Goal: Find specific page/section: Find specific page/section

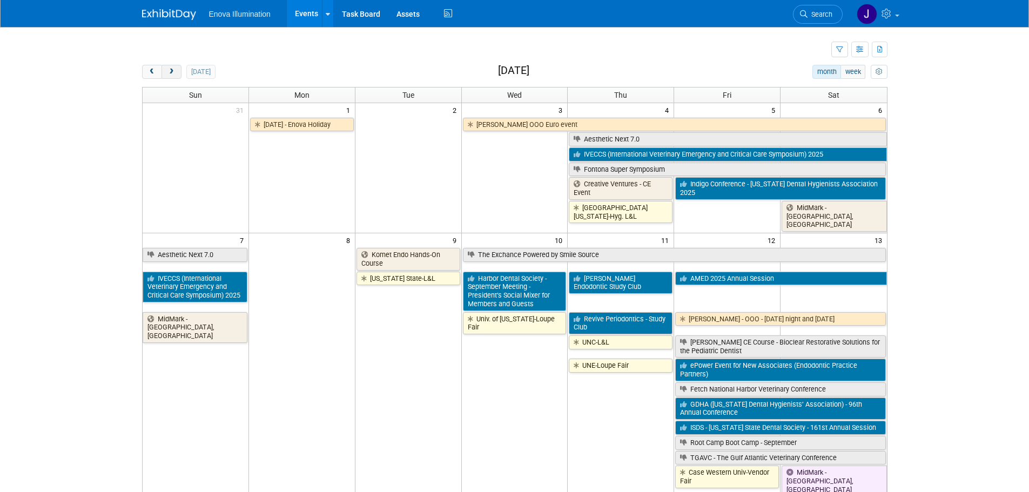
click at [172, 73] on span "next" at bounding box center [171, 72] width 8 height 7
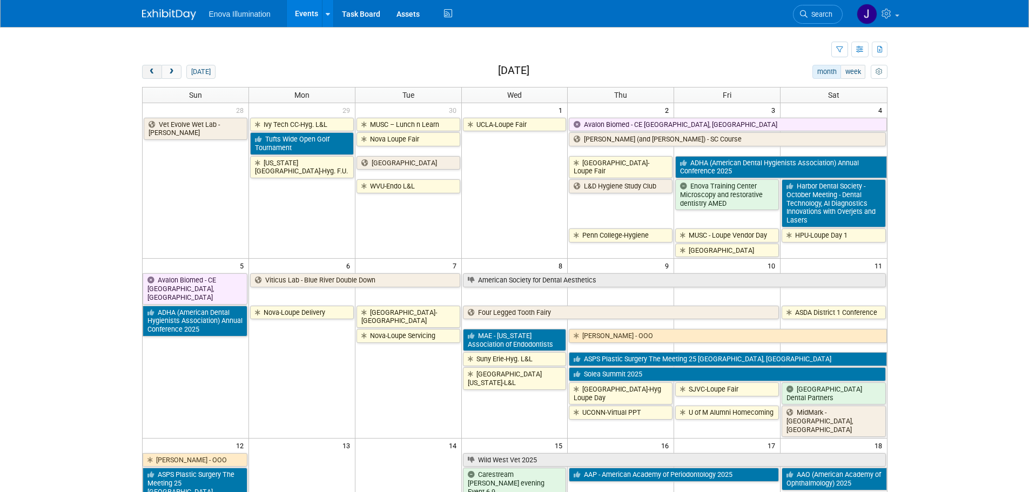
click at [153, 74] on span "prev" at bounding box center [152, 72] width 8 height 7
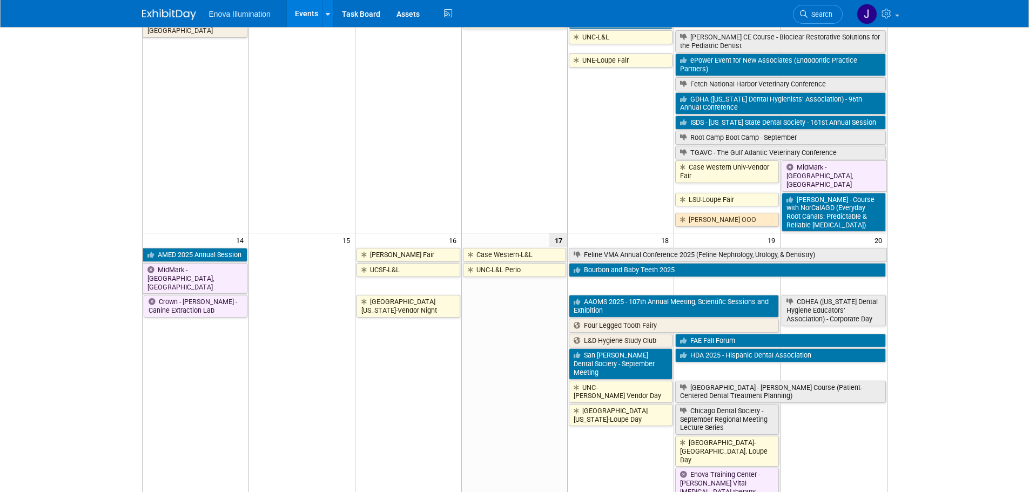
scroll to position [432, 0]
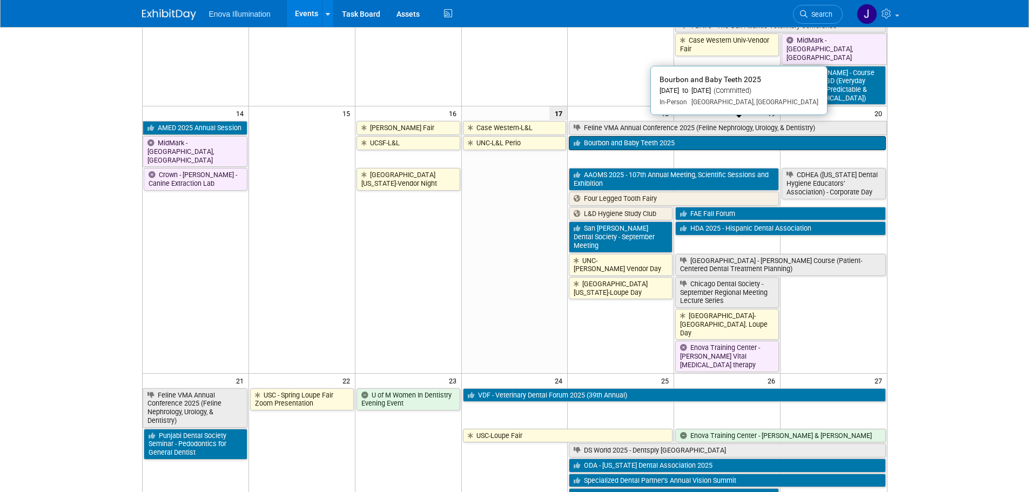
click at [618, 136] on link "Bourbon and Baby Teeth 2025" at bounding box center [727, 143] width 316 height 14
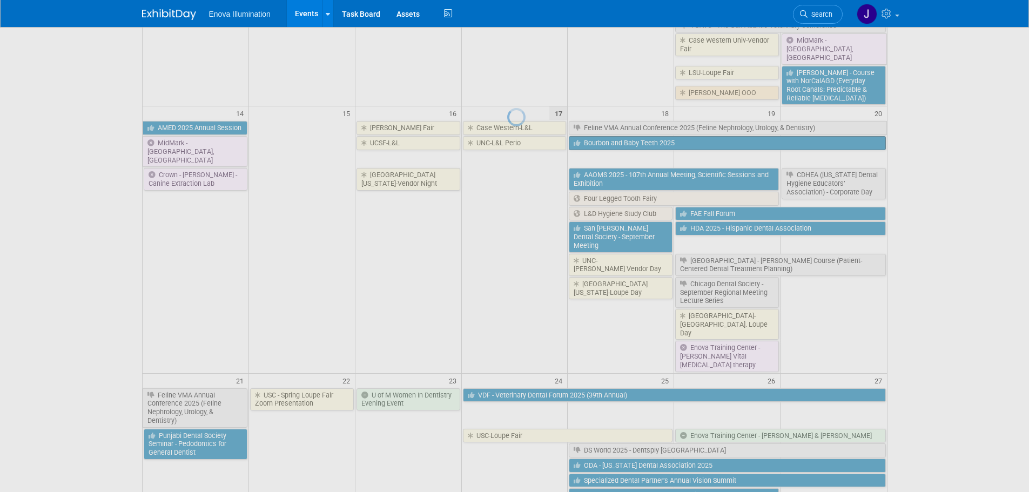
click at [522, 126] on div at bounding box center [514, 246] width 15 height 492
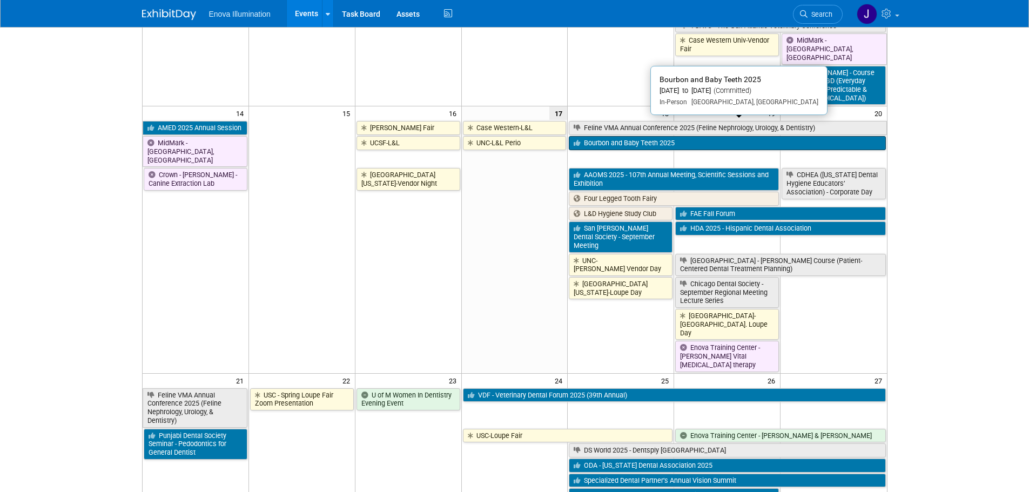
click at [659, 136] on link "Bourbon and Baby Teeth 2025" at bounding box center [727, 143] width 316 height 14
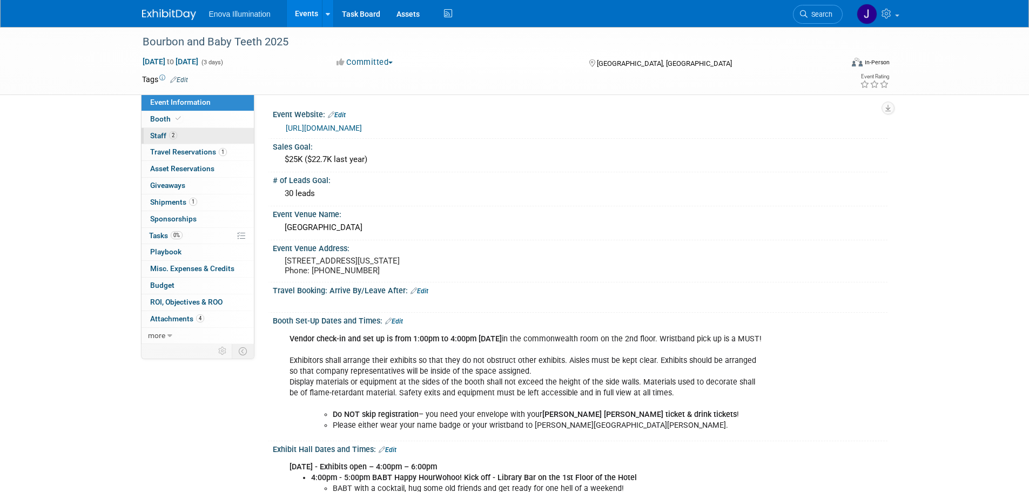
click at [156, 136] on span "Staff 2" at bounding box center [163, 135] width 27 height 9
click at [159, 151] on span "Travel Reservations 1" at bounding box center [188, 151] width 77 height 9
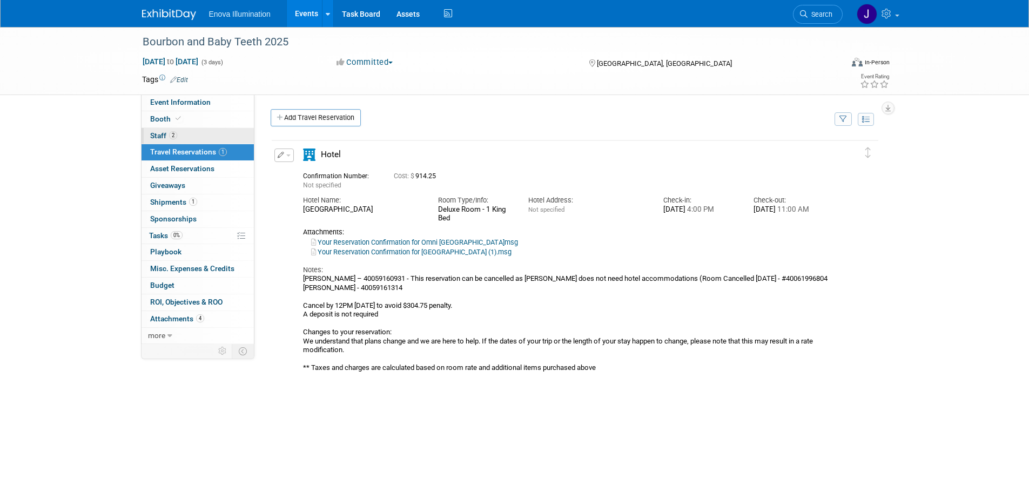
click at [158, 136] on span "Staff 2" at bounding box center [163, 135] width 27 height 9
